Goal: Task Accomplishment & Management: Use online tool/utility

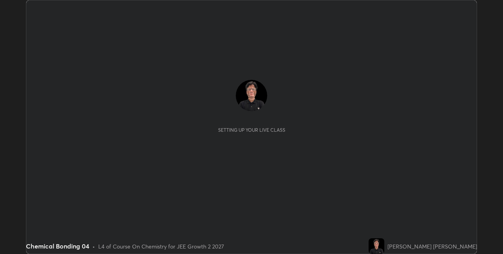
scroll to position [254, 502]
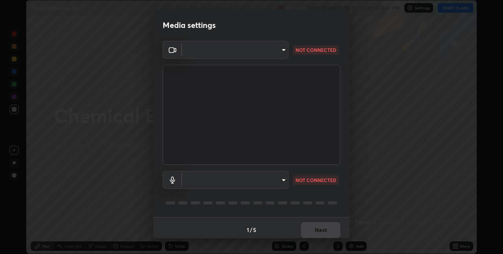
type input "75e712147918ca24a41eb6164b5846738d9e08eb627840b9f55e10290e3177b1"
type input "edabd9cc8d126c1a73767365600906e9c5a4425c76421b07867cf48dbb908c86"
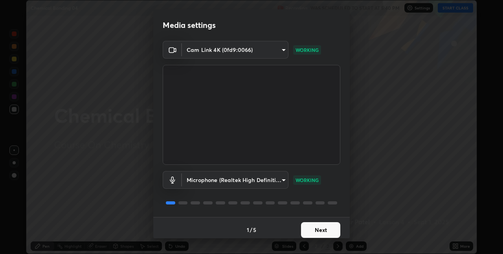
click at [321, 229] on button "Next" at bounding box center [320, 230] width 39 height 16
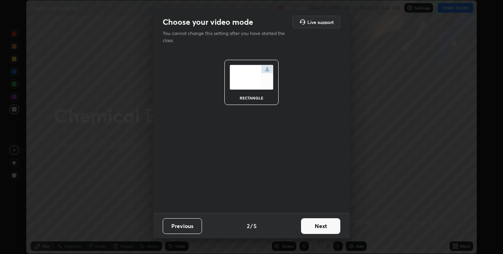
click at [322, 227] on button "Next" at bounding box center [320, 226] width 39 height 16
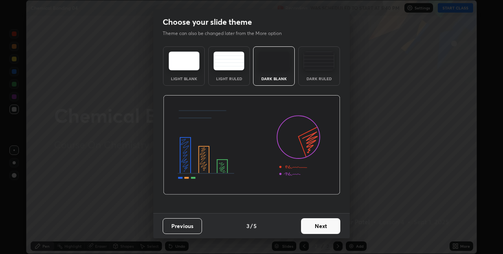
click at [323, 227] on button "Next" at bounding box center [320, 226] width 39 height 16
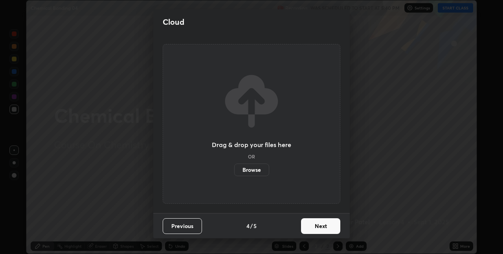
click at [261, 170] on label "Browse" at bounding box center [251, 169] width 35 height 13
click at [234, 170] on input "Browse" at bounding box center [234, 169] width 0 height 13
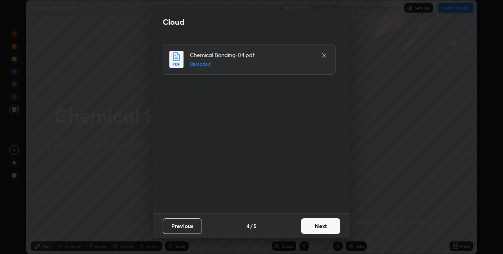
click at [324, 227] on button "Next" at bounding box center [320, 226] width 39 height 16
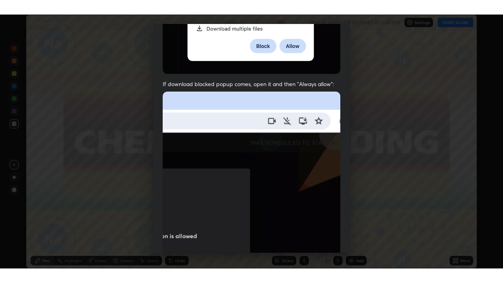
scroll to position [164, 0]
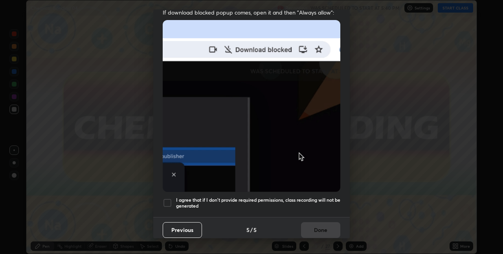
click at [166, 198] on div at bounding box center [167, 202] width 9 height 9
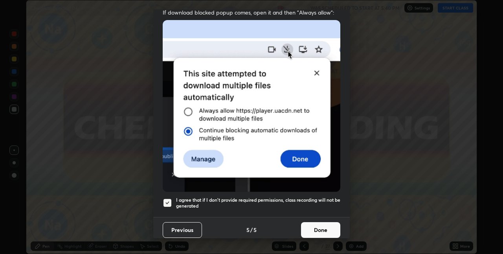
click at [310, 225] on button "Done" at bounding box center [320, 230] width 39 height 16
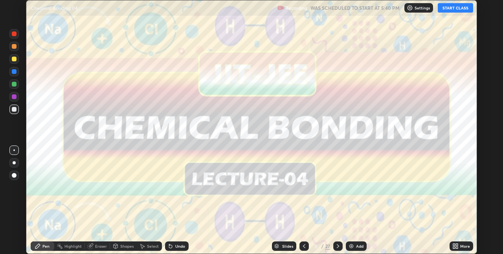
click at [456, 247] on icon at bounding box center [457, 247] width 2 height 2
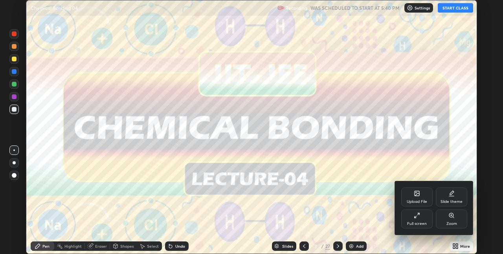
click at [414, 217] on icon at bounding box center [417, 215] width 6 height 6
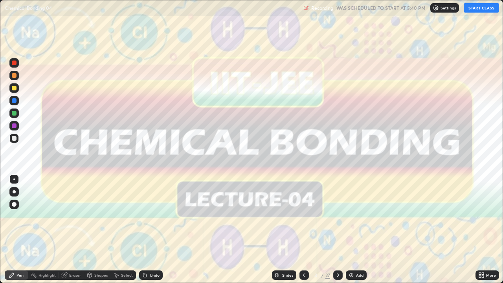
scroll to position [283, 503]
click at [480, 7] on button "START CLASS" at bounding box center [481, 7] width 35 height 9
click at [335, 253] on icon at bounding box center [338, 275] width 6 height 6
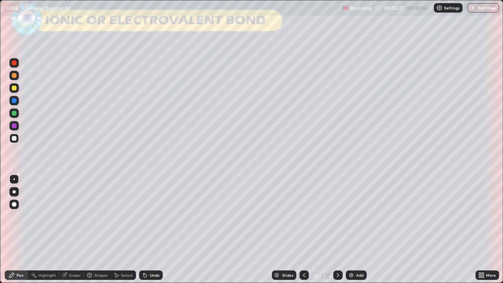
click at [14, 88] on div at bounding box center [14, 88] width 5 height 5
click at [13, 203] on div at bounding box center [14, 204] width 5 height 5
click at [13, 139] on div at bounding box center [14, 138] width 5 height 5
click at [14, 114] on div at bounding box center [14, 113] width 5 height 5
click at [15, 139] on div at bounding box center [14, 138] width 5 height 5
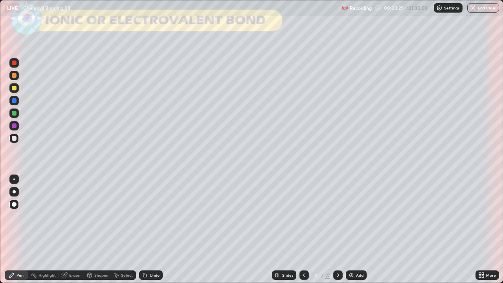
click at [14, 113] on div at bounding box center [14, 113] width 5 height 5
click at [348, 253] on img at bounding box center [351, 275] width 6 height 6
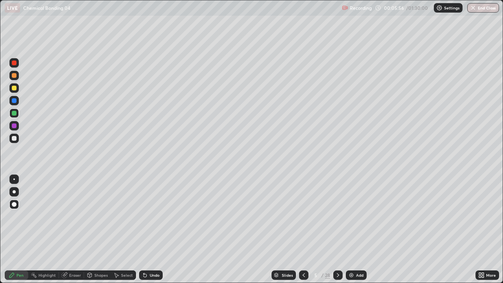
click at [304, 253] on icon at bounding box center [304, 275] width 6 height 6
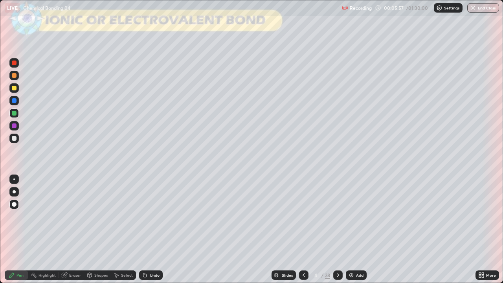
click at [335, 253] on icon at bounding box center [338, 275] width 6 height 6
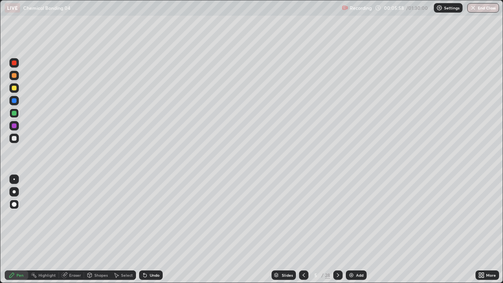
click at [335, 253] on icon at bounding box center [338, 275] width 6 height 6
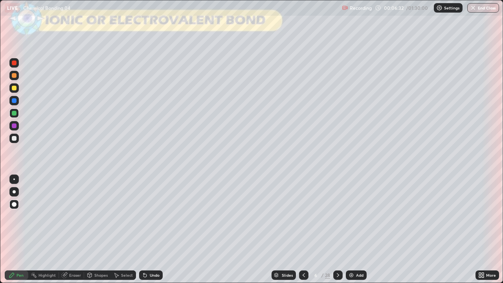
click at [13, 137] on div at bounding box center [14, 138] width 5 height 5
click at [15, 114] on div at bounding box center [14, 113] width 5 height 5
click at [14, 138] on div at bounding box center [14, 138] width 5 height 5
click at [14, 114] on div at bounding box center [14, 113] width 5 height 5
click at [13, 136] on div at bounding box center [14, 138] width 5 height 5
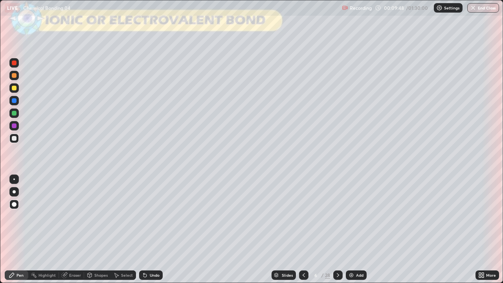
click at [14, 89] on div at bounding box center [14, 88] width 5 height 5
click at [13, 114] on div at bounding box center [14, 113] width 5 height 5
click at [13, 88] on div at bounding box center [14, 88] width 5 height 5
click at [13, 137] on div at bounding box center [14, 138] width 5 height 5
click at [13, 89] on div at bounding box center [14, 88] width 5 height 5
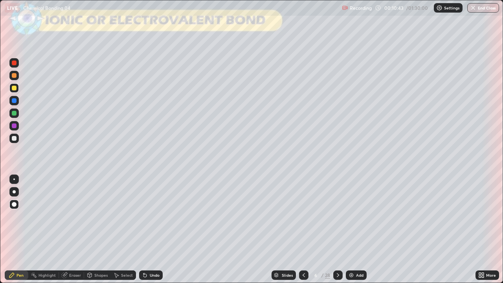
click at [14, 114] on div at bounding box center [14, 113] width 5 height 5
click at [15, 139] on div at bounding box center [14, 138] width 5 height 5
click at [146, 253] on div "Undo" at bounding box center [151, 274] width 24 height 9
click at [145, 253] on div "Undo" at bounding box center [151, 274] width 24 height 9
click at [14, 113] on div at bounding box center [14, 113] width 5 height 5
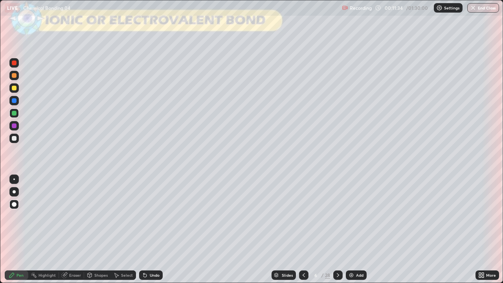
click at [15, 88] on div at bounding box center [14, 88] width 5 height 5
click at [71, 253] on div "Eraser" at bounding box center [75, 275] width 12 height 4
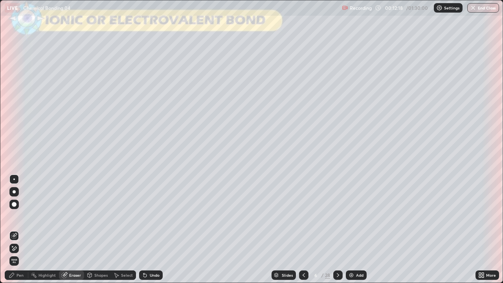
click at [15, 253] on icon at bounding box center [12, 275] width 6 height 6
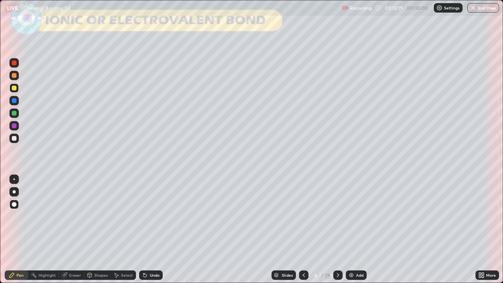
click at [14, 113] on div at bounding box center [14, 113] width 5 height 5
click at [13, 89] on div at bounding box center [14, 88] width 5 height 5
click at [15, 114] on div at bounding box center [14, 113] width 5 height 5
click at [14, 138] on div at bounding box center [14, 138] width 5 height 5
click at [14, 88] on div at bounding box center [14, 88] width 5 height 5
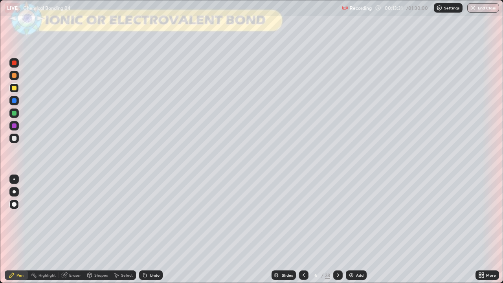
click at [13, 137] on div at bounding box center [14, 138] width 5 height 5
click at [15, 88] on div at bounding box center [14, 88] width 5 height 5
click at [14, 88] on div at bounding box center [14, 88] width 5 height 5
click at [13, 126] on div at bounding box center [14, 125] width 5 height 5
click at [14, 113] on div at bounding box center [14, 113] width 5 height 5
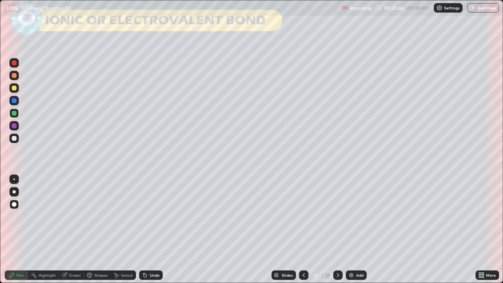
click at [351, 253] on img at bounding box center [351, 275] width 6 height 6
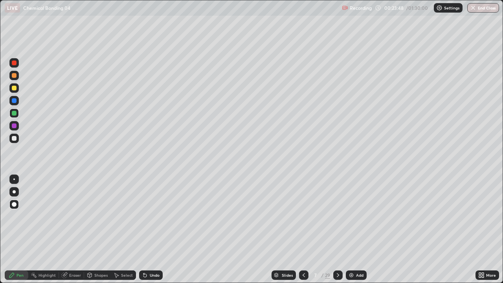
click at [303, 253] on icon at bounding box center [304, 275] width 6 height 6
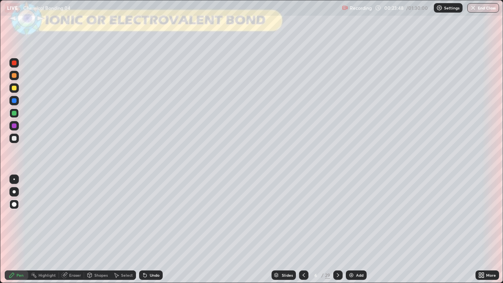
click at [337, 253] on icon at bounding box center [338, 275] width 6 height 6
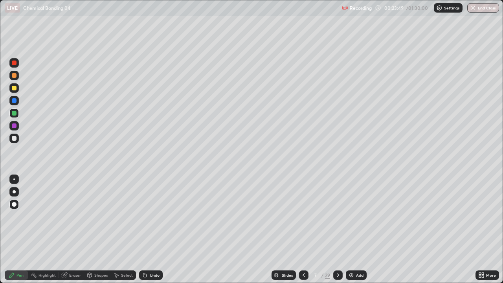
click at [337, 253] on icon at bounding box center [338, 275] width 6 height 6
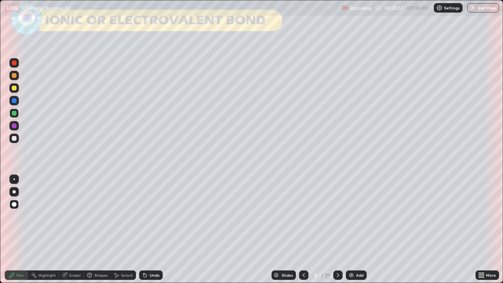
click at [14, 89] on div at bounding box center [14, 88] width 5 height 5
click at [14, 138] on div at bounding box center [14, 138] width 5 height 5
click at [93, 253] on div "Shapes" at bounding box center [97, 274] width 27 height 9
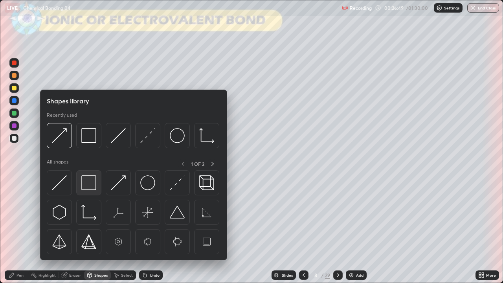
click at [88, 183] on img at bounding box center [88, 182] width 15 height 15
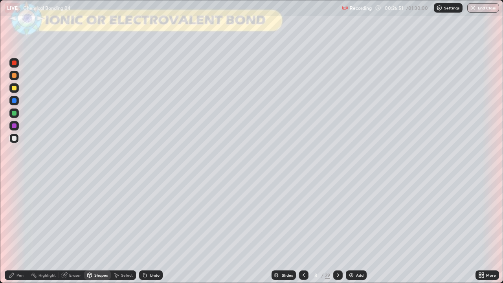
click at [14, 90] on div at bounding box center [13, 87] width 9 height 9
click at [20, 253] on div "Pen" at bounding box center [19, 275] width 7 height 4
click at [103, 253] on div "Shapes" at bounding box center [100, 275] width 13 height 4
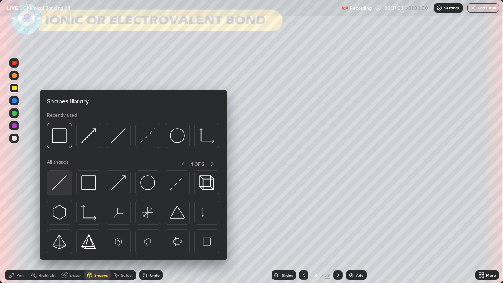
click at [62, 183] on img at bounding box center [59, 182] width 15 height 15
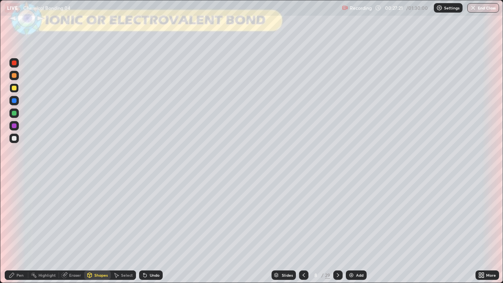
click at [15, 139] on div at bounding box center [14, 138] width 5 height 5
click at [18, 253] on div "Pen" at bounding box center [17, 274] width 24 height 9
click at [121, 253] on div "Select" at bounding box center [127, 275] width 12 height 4
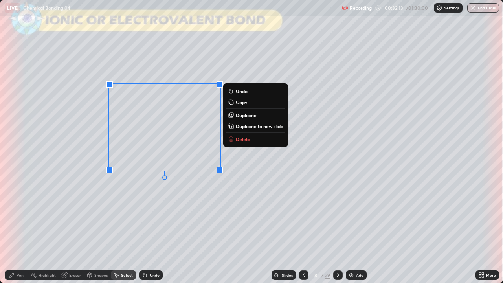
click at [237, 139] on p "Delete" at bounding box center [243, 139] width 15 height 6
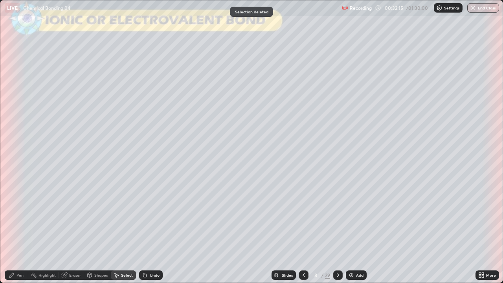
click at [20, 253] on div "Pen" at bounding box center [19, 275] width 7 height 4
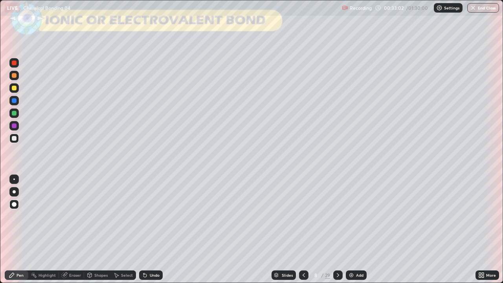
click at [14, 114] on div at bounding box center [14, 113] width 5 height 5
click at [337, 253] on icon at bounding box center [338, 275] width 6 height 6
click at [13, 139] on div at bounding box center [14, 138] width 5 height 5
click at [142, 253] on icon at bounding box center [145, 275] width 6 height 6
click at [143, 253] on icon at bounding box center [144, 275] width 3 height 3
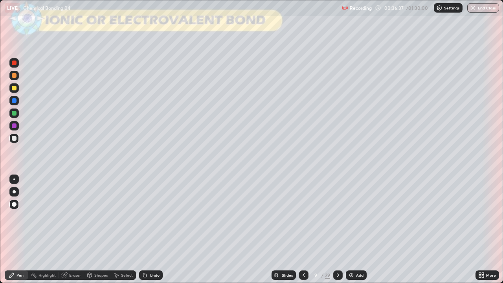
click at [144, 253] on icon at bounding box center [144, 275] width 3 height 3
click at [13, 112] on div at bounding box center [14, 113] width 5 height 5
click at [95, 253] on div "Shapes" at bounding box center [100, 275] width 13 height 4
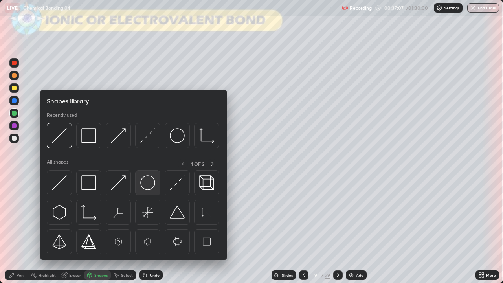
click at [144, 182] on img at bounding box center [147, 182] width 15 height 15
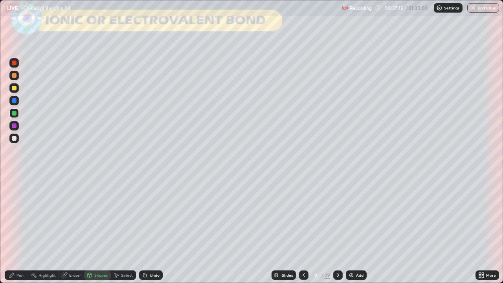
click at [14, 89] on div at bounding box center [14, 88] width 5 height 5
click at [20, 253] on div "Pen" at bounding box center [19, 275] width 7 height 4
click at [14, 138] on div at bounding box center [14, 138] width 5 height 5
click at [118, 253] on icon at bounding box center [116, 275] width 6 height 6
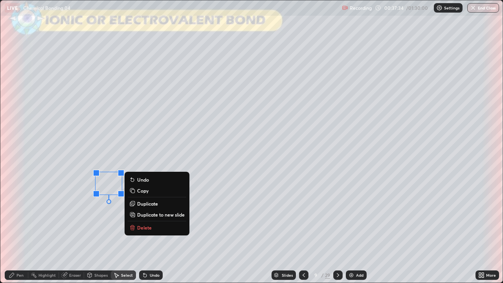
click at [139, 190] on p "Copy" at bounding box center [142, 190] width 11 height 6
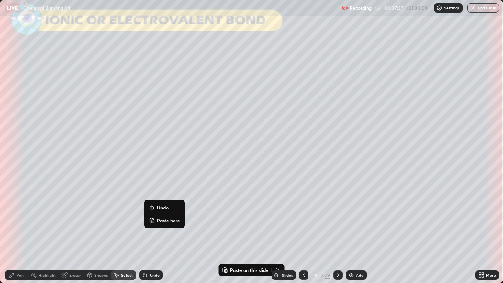
click at [160, 219] on p "Paste here" at bounding box center [168, 220] width 23 height 6
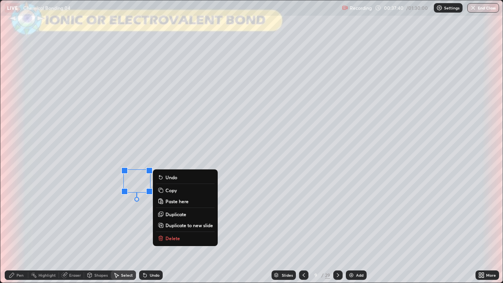
click at [142, 213] on div "0 ° Undo Copy Paste here Duplicate Duplicate to new slide Delete" at bounding box center [251, 141] width 502 height 282
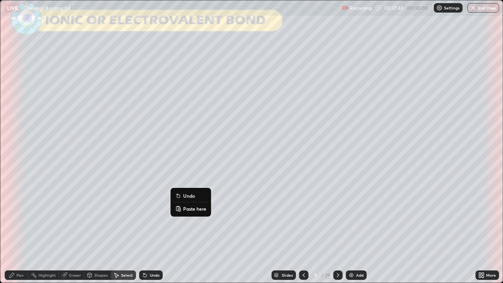
click at [184, 208] on p "Paste here" at bounding box center [194, 208] width 23 height 6
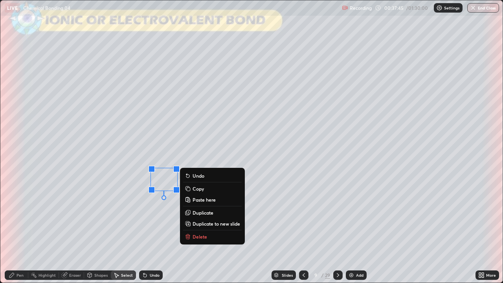
click at [155, 210] on div "0 ° Undo Copy Paste here Duplicate Duplicate to new slide Delete" at bounding box center [251, 141] width 502 height 282
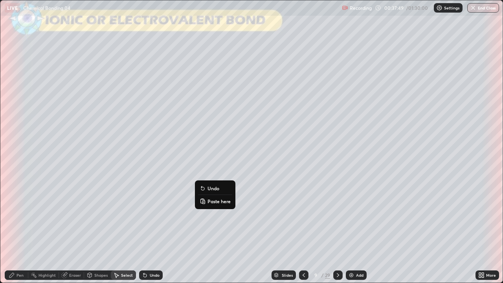
click at [211, 200] on p "Paste here" at bounding box center [218, 201] width 23 height 6
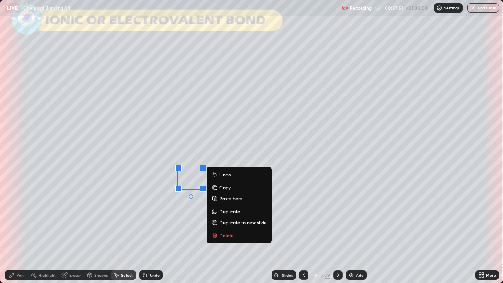
click at [172, 208] on div "0 ° Undo Copy Paste here Duplicate Duplicate to new slide Delete" at bounding box center [251, 141] width 502 height 282
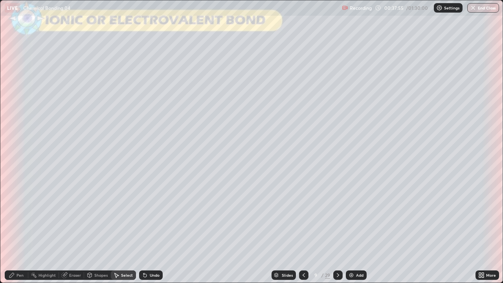
click at [122, 253] on div "Select" at bounding box center [127, 275] width 12 height 4
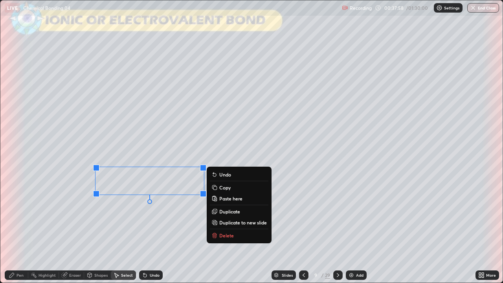
click at [222, 188] on p "Copy" at bounding box center [224, 187] width 11 height 6
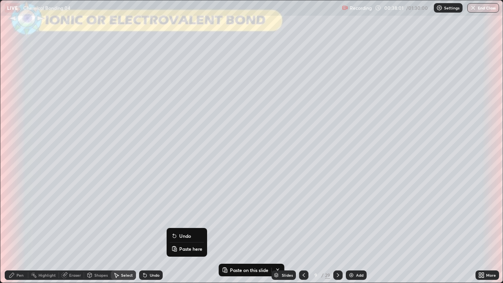
click at [182, 247] on p "Paste here" at bounding box center [190, 249] width 23 height 6
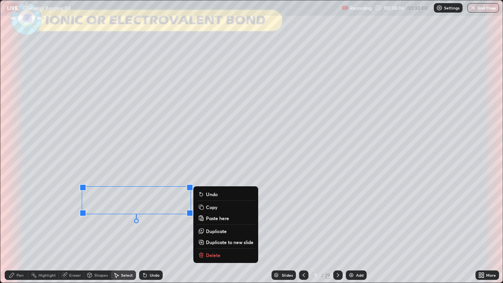
click at [108, 231] on div "0 ° Undo Copy Paste here Duplicate Duplicate to new slide Delete" at bounding box center [251, 141] width 502 height 282
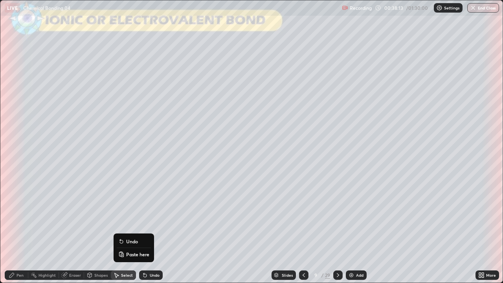
click at [134, 251] on p "Paste here" at bounding box center [137, 254] width 23 height 6
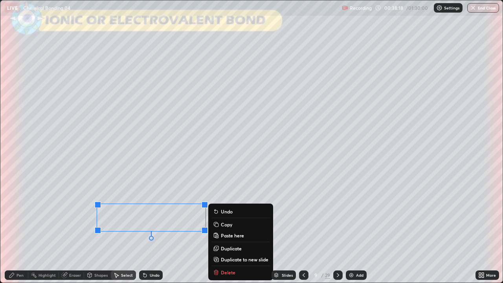
click at [110, 252] on div "0 ° Undo Copy Paste here Duplicate Duplicate to new slide Delete" at bounding box center [251, 141] width 502 height 282
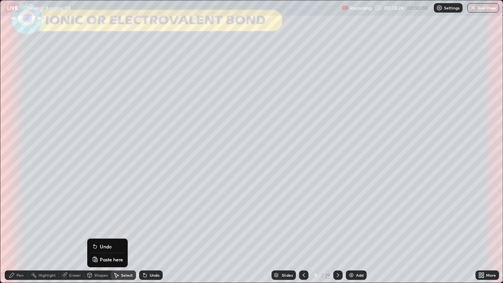
click at [106, 253] on button "Paste here" at bounding box center [107, 259] width 34 height 9
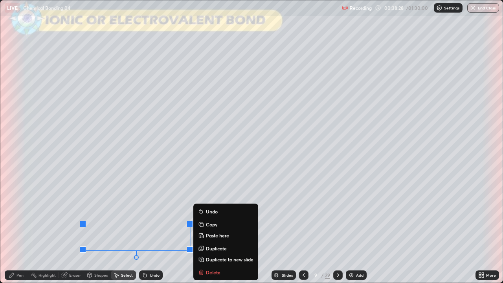
click at [58, 240] on div "0 ° Undo Copy Paste here Duplicate Duplicate to new slide Delete" at bounding box center [251, 141] width 502 height 282
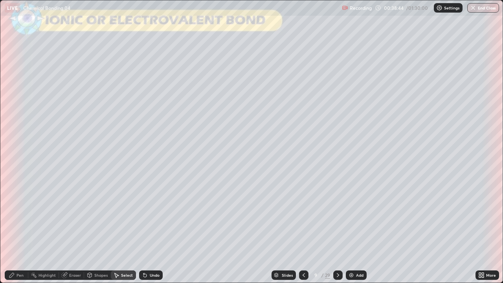
click at [119, 253] on icon at bounding box center [116, 275] width 6 height 6
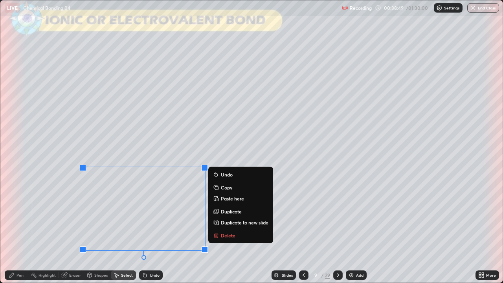
click at [223, 188] on p "Copy" at bounding box center [226, 187] width 11 height 6
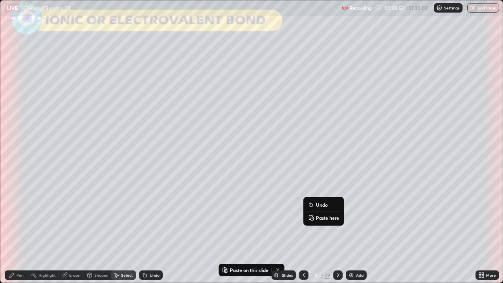
click at [324, 216] on p "Paste here" at bounding box center [327, 217] width 23 height 6
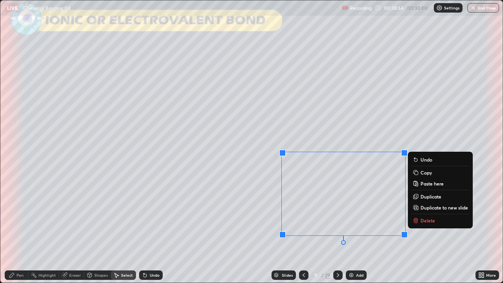
click at [242, 203] on div "0 ° Undo Copy Paste here Duplicate Duplicate to new slide Delete" at bounding box center [251, 141] width 502 height 282
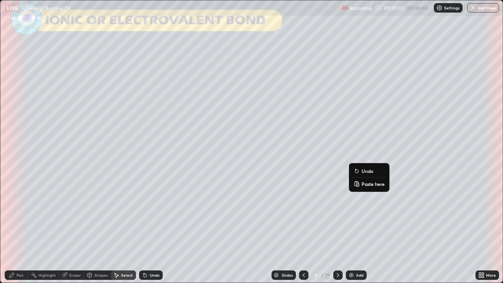
click at [433, 204] on div "0 ° Undo Copy Paste here Duplicate Duplicate to new slide Delete" at bounding box center [251, 141] width 502 height 282
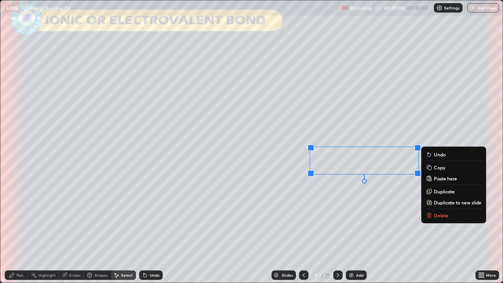
click at [421, 224] on div "0 ° Undo Copy Paste here Duplicate Duplicate to new slide Delete" at bounding box center [251, 141] width 502 height 282
click at [224, 241] on div "0 ° Undo Copy Paste here Duplicate Duplicate to new slide Delete" at bounding box center [251, 141] width 502 height 282
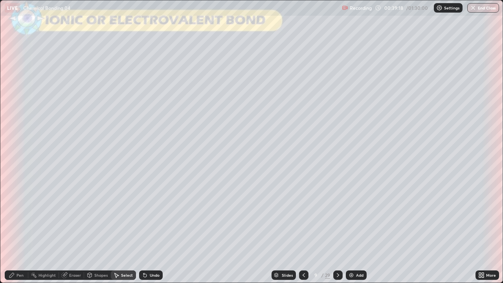
click at [17, 253] on div "Pen" at bounding box center [17, 274] width 24 height 9
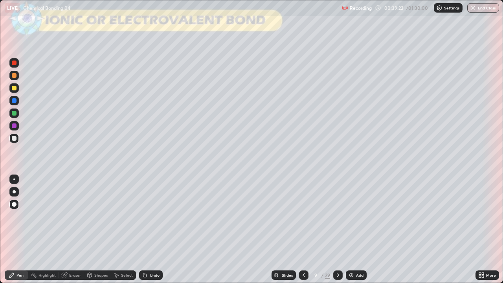
click at [15, 114] on div at bounding box center [14, 113] width 5 height 5
click at [90, 253] on icon at bounding box center [90, 275] width 4 height 5
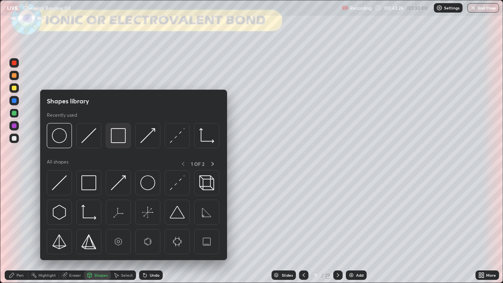
click at [119, 140] on img at bounding box center [118, 135] width 15 height 15
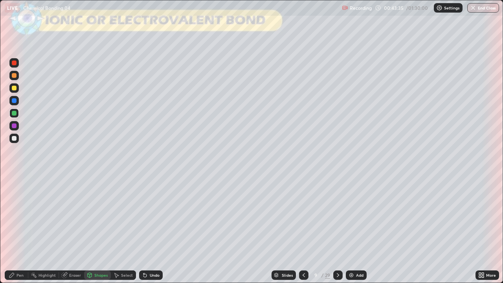
click at [16, 253] on div "Pen" at bounding box center [17, 274] width 24 height 9
click at [97, 253] on div "Shapes" at bounding box center [100, 275] width 13 height 4
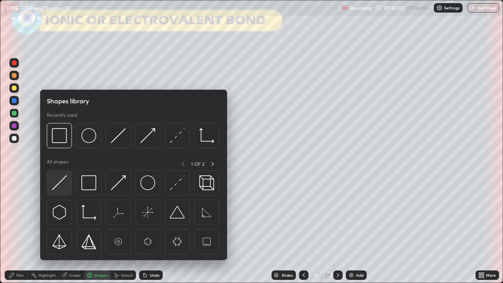
click at [61, 182] on img at bounding box center [59, 182] width 15 height 15
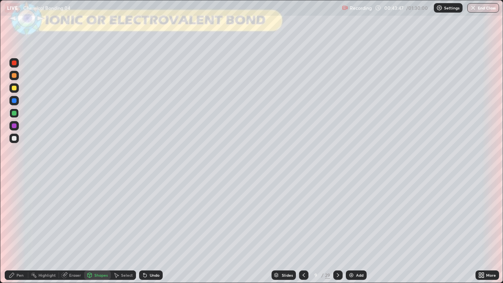
click at [93, 253] on div "Shapes" at bounding box center [97, 274] width 27 height 9
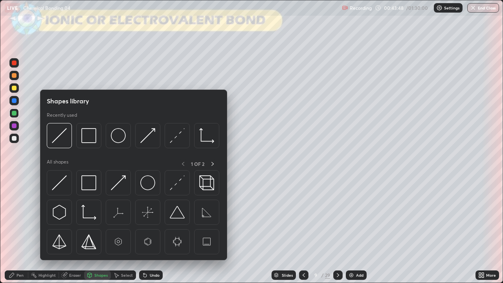
click at [96, 253] on div "Shapes" at bounding box center [100, 275] width 13 height 4
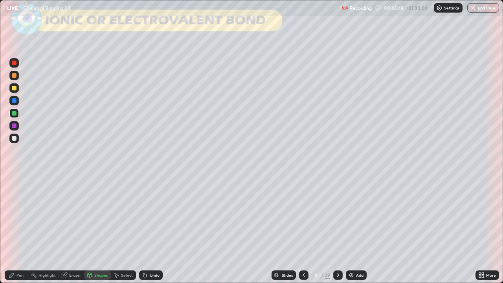
click at [123, 253] on div "Select" at bounding box center [127, 275] width 12 height 4
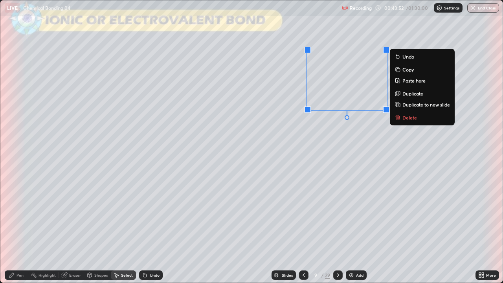
click at [406, 70] on p "Copy" at bounding box center [407, 69] width 11 height 6
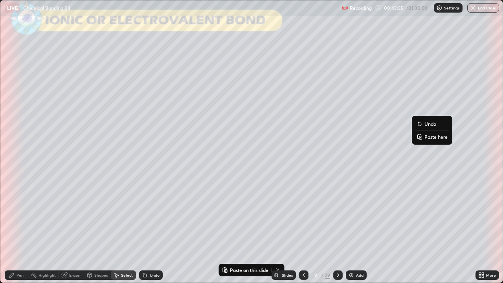
click at [429, 137] on p "Paste here" at bounding box center [435, 137] width 23 height 6
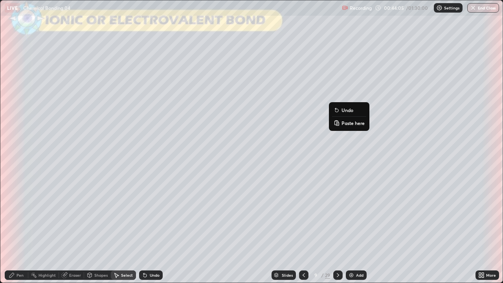
click at [285, 117] on div "0 ° Undo Copy Paste here Duplicate Duplicate to new slide Delete" at bounding box center [251, 141] width 502 height 282
click at [14, 253] on icon at bounding box center [11, 275] width 5 height 5
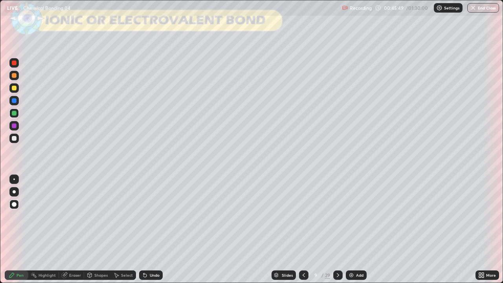
click at [337, 253] on icon at bounding box center [338, 275] width 6 height 6
click at [16, 141] on div at bounding box center [13, 138] width 9 height 9
click at [12, 113] on div at bounding box center [14, 113] width 5 height 5
click at [149, 253] on div "Undo" at bounding box center [151, 274] width 24 height 9
click at [150, 253] on div "Undo" at bounding box center [149, 275] width 27 height 16
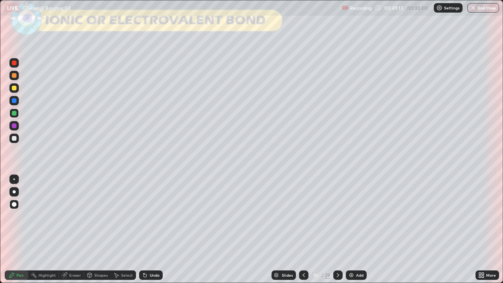
click at [15, 138] on div at bounding box center [14, 138] width 5 height 5
click at [15, 117] on div at bounding box center [13, 112] width 9 height 9
click at [14, 139] on div at bounding box center [14, 138] width 5 height 5
click at [13, 115] on div at bounding box center [13, 112] width 9 height 9
click at [13, 138] on div at bounding box center [14, 138] width 5 height 5
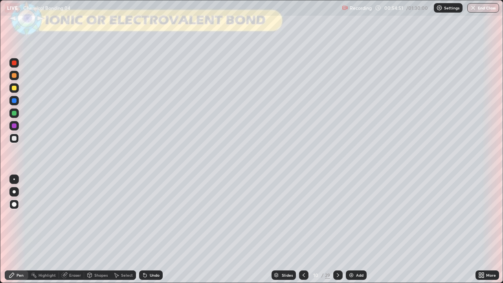
click at [335, 253] on icon at bounding box center [338, 275] width 6 height 6
click at [15, 88] on div at bounding box center [14, 88] width 5 height 5
click at [14, 137] on div at bounding box center [14, 138] width 5 height 5
click at [15, 114] on div at bounding box center [14, 113] width 5 height 5
click at [13, 139] on div at bounding box center [14, 138] width 5 height 5
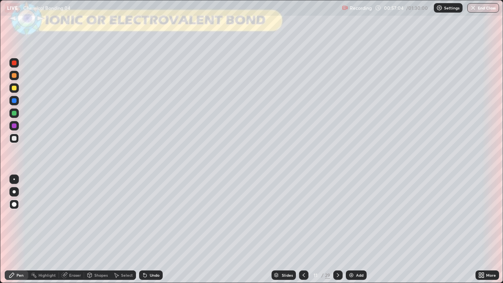
click at [14, 113] on div at bounding box center [14, 113] width 5 height 5
click at [12, 139] on div at bounding box center [14, 138] width 5 height 5
click at [145, 253] on icon at bounding box center [144, 275] width 3 height 3
click at [143, 253] on icon at bounding box center [144, 275] width 3 height 3
click at [142, 253] on icon at bounding box center [145, 275] width 6 height 6
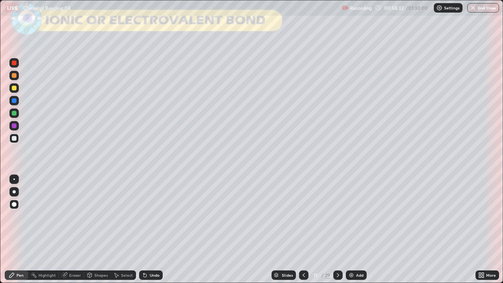
click at [14, 115] on div at bounding box center [14, 113] width 5 height 5
click at [11, 139] on div at bounding box center [13, 138] width 9 height 9
click at [146, 253] on div "Undo" at bounding box center [149, 275] width 27 height 16
click at [147, 253] on div "Undo" at bounding box center [149, 275] width 27 height 16
click at [150, 253] on div "Undo" at bounding box center [149, 275] width 27 height 16
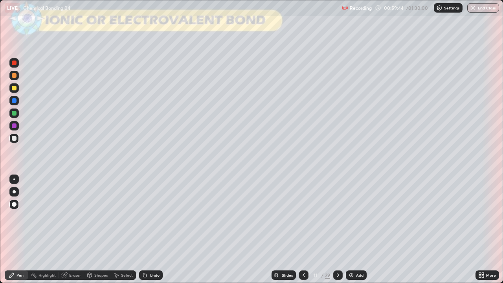
click at [152, 253] on div "Undo" at bounding box center [151, 274] width 24 height 9
click at [336, 253] on icon at bounding box center [338, 275] width 6 height 6
click at [14, 114] on div at bounding box center [14, 113] width 5 height 5
click at [12, 138] on div at bounding box center [14, 138] width 5 height 5
click at [16, 115] on div at bounding box center [14, 113] width 5 height 5
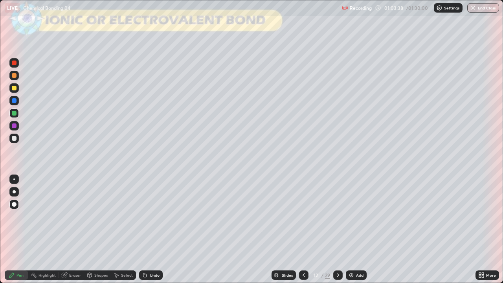
click at [13, 137] on div at bounding box center [14, 138] width 5 height 5
click at [15, 115] on div at bounding box center [14, 113] width 5 height 5
click at [18, 140] on div at bounding box center [13, 138] width 9 height 9
click at [13, 114] on div at bounding box center [14, 113] width 5 height 5
click at [15, 139] on div at bounding box center [14, 138] width 5 height 5
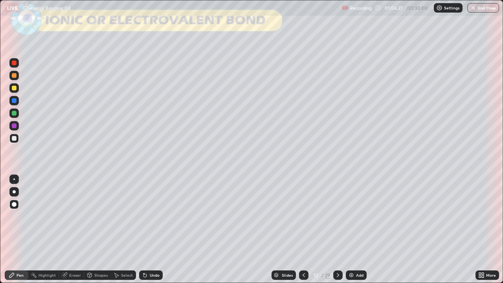
click at [337, 253] on icon at bounding box center [338, 275] width 2 height 4
click at [14, 76] on div at bounding box center [14, 75] width 5 height 5
click at [14, 139] on div at bounding box center [14, 138] width 5 height 5
click at [150, 253] on div "Undo" at bounding box center [155, 275] width 10 height 4
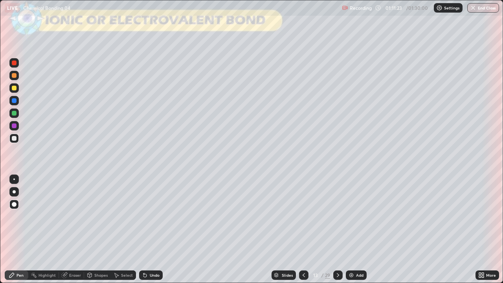
click at [150, 253] on div "Undo" at bounding box center [155, 275] width 10 height 4
click at [147, 253] on icon at bounding box center [145, 275] width 6 height 6
click at [146, 253] on icon at bounding box center [145, 275] width 6 height 6
click at [147, 253] on div "Undo" at bounding box center [151, 274] width 24 height 9
click at [15, 115] on div at bounding box center [14, 113] width 5 height 5
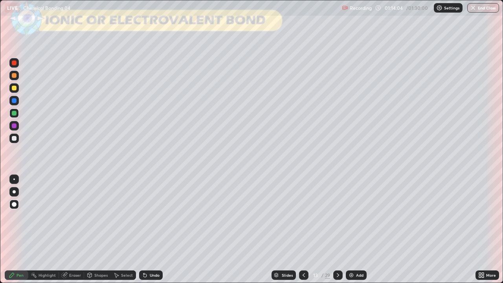
click at [14, 139] on div at bounding box center [14, 138] width 5 height 5
click at [144, 253] on icon at bounding box center [145, 275] width 6 height 6
click at [145, 253] on div "Undo" at bounding box center [149, 275] width 27 height 16
click at [14, 113] on div at bounding box center [14, 113] width 5 height 5
click at [13, 139] on div at bounding box center [14, 138] width 5 height 5
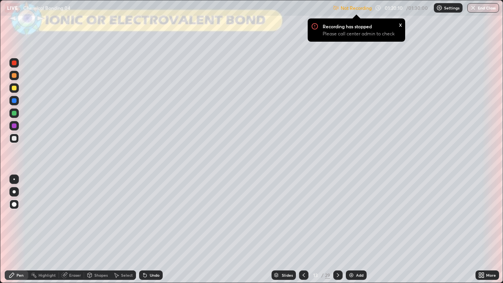
click at [481, 9] on button "End Class" at bounding box center [483, 7] width 32 height 9
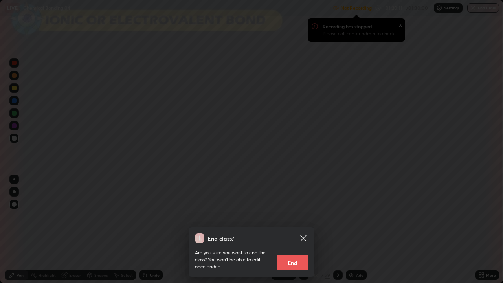
click at [293, 253] on button "End" at bounding box center [292, 263] width 31 height 16
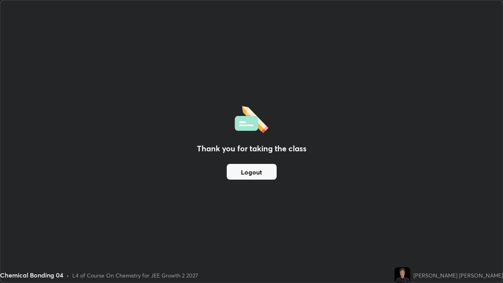
click at [246, 174] on button "Logout" at bounding box center [252, 172] width 50 height 16
